Goal: Navigation & Orientation: Understand site structure

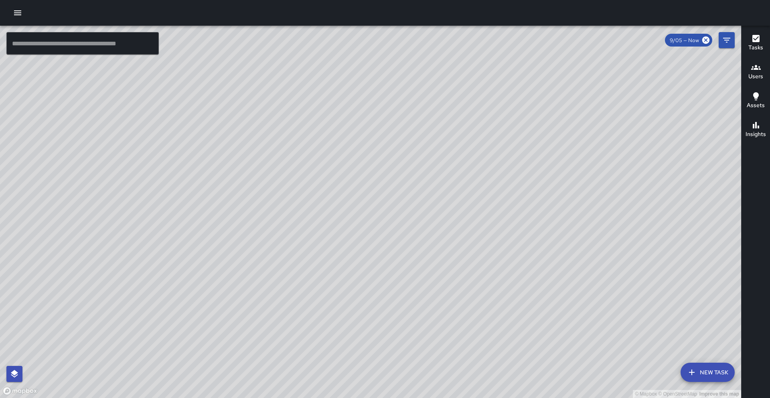
click at [756, 49] on h6 "Tasks" at bounding box center [756, 47] width 15 height 9
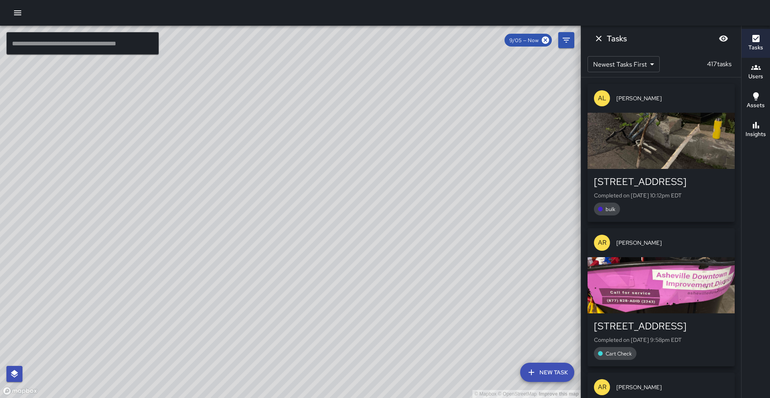
click at [768, 87] on button "Assets" at bounding box center [756, 101] width 28 height 29
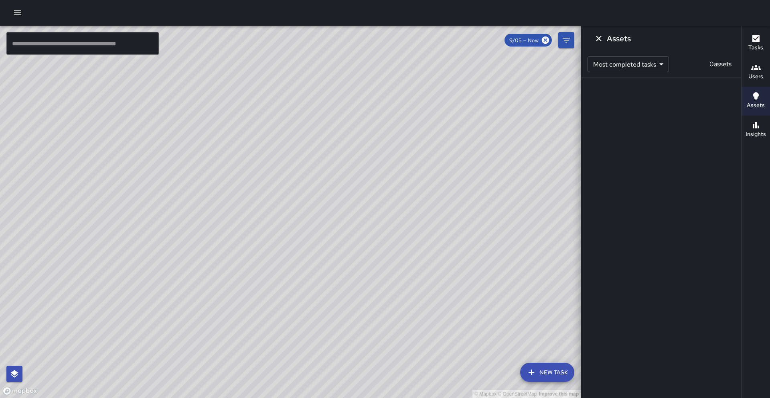
click at [766, 81] on button "Users" at bounding box center [756, 72] width 28 height 29
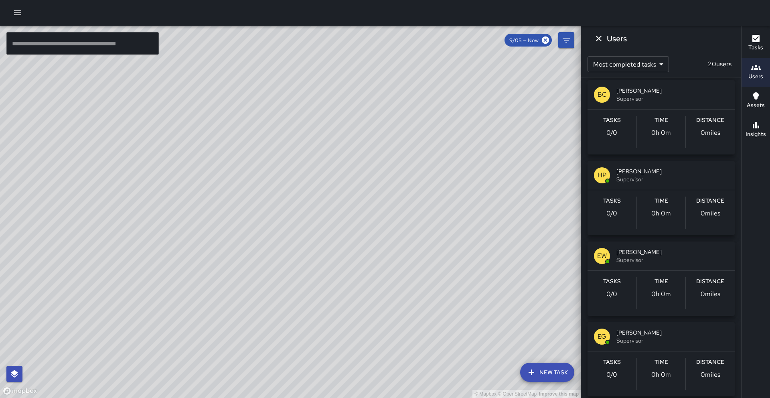
scroll to position [1299, 0]
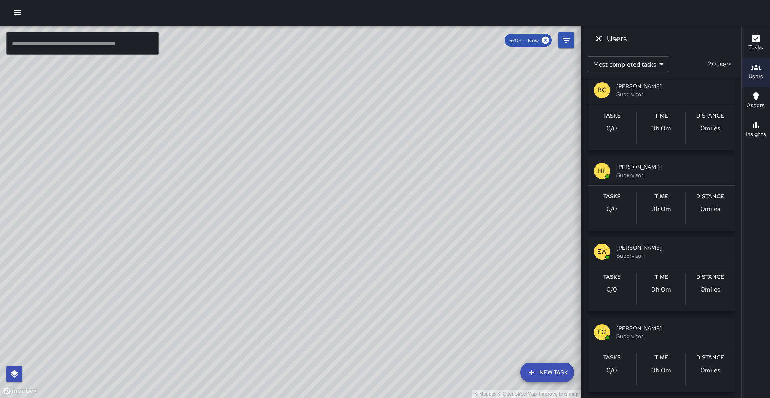
click at [530, 266] on div "© Mapbox © OpenStreetMap Improve this map" at bounding box center [290, 212] width 581 height 372
click at [600, 43] on icon "Dismiss" at bounding box center [599, 39] width 10 height 10
click at [600, 43] on div "© Mapbox © OpenStreetMap Improve this map ​ New Task 9/05 — Now Map Layers Task…" at bounding box center [385, 212] width 770 height 372
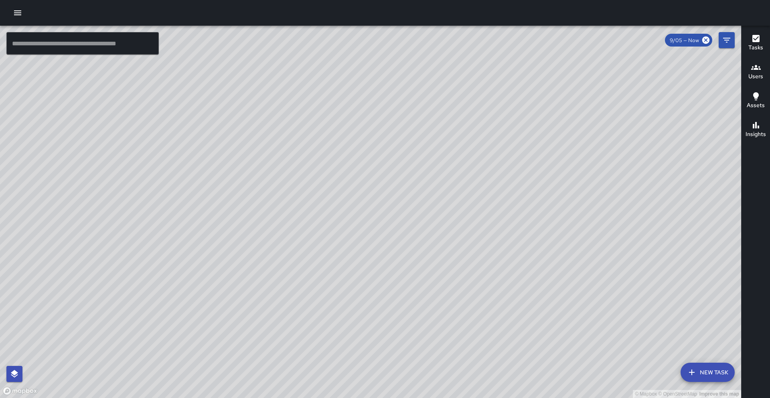
drag, startPoint x: 408, startPoint y: 181, endPoint x: 376, endPoint y: 103, distance: 83.8
click at [376, 103] on div "© Mapbox © OpenStreetMap Improve this map" at bounding box center [370, 212] width 741 height 372
drag, startPoint x: 353, startPoint y: 111, endPoint x: 340, endPoint y: 133, distance: 25.5
click at [340, 133] on div "© Mapbox © OpenStreetMap Improve this map" at bounding box center [370, 212] width 741 height 372
